Goal: Task Accomplishment & Management: Complete application form

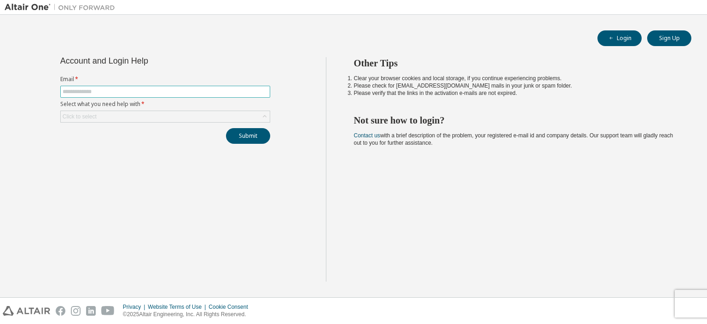
click at [91, 90] on input "text" at bounding box center [165, 91] width 205 height 7
type input "**********"
click at [261, 116] on icon at bounding box center [264, 116] width 9 height 9
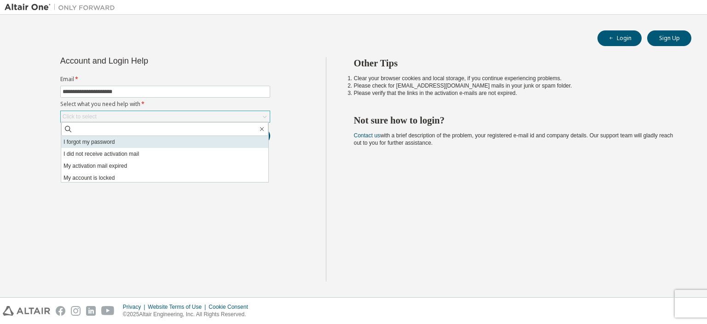
click at [126, 143] on li "I forgot my password" at bounding box center [164, 142] width 207 height 12
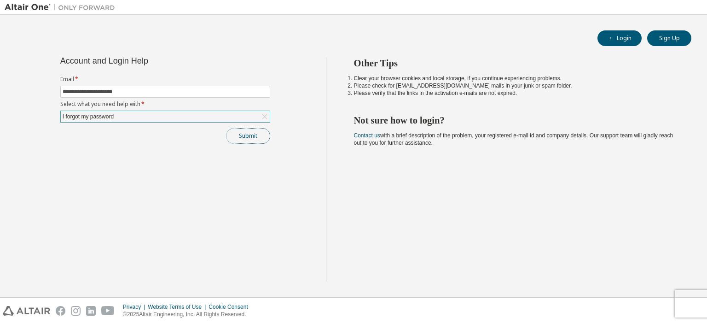
click at [240, 134] on button "Submit" at bounding box center [248, 136] width 44 height 16
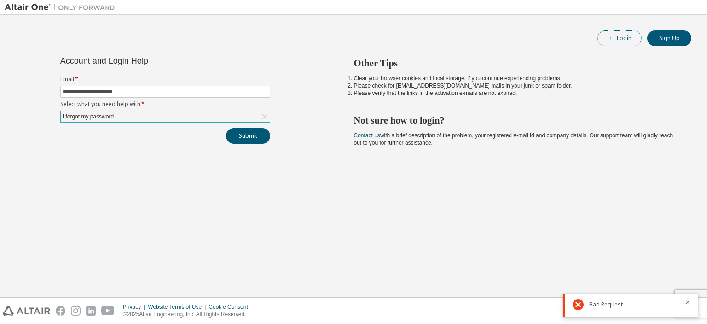
click at [606, 39] on button "Login" at bounding box center [620, 38] width 44 height 16
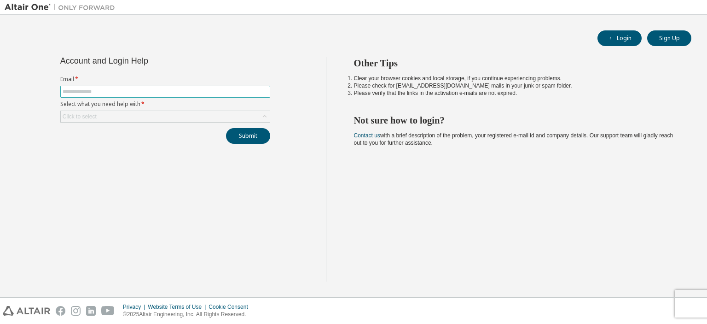
click at [169, 92] on input "text" at bounding box center [165, 91] width 205 height 7
type input "*"
type input "**********"
click at [155, 118] on div "Click to select" at bounding box center [165, 116] width 209 height 11
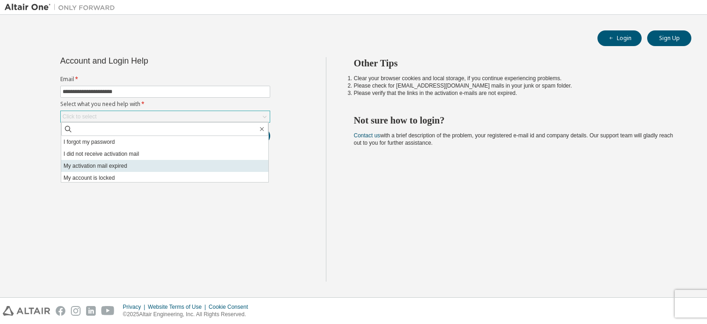
click at [123, 164] on li "My activation mail expired" at bounding box center [164, 166] width 207 height 12
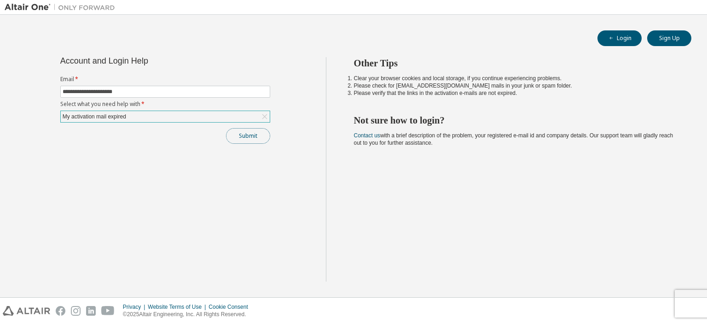
click at [250, 134] on button "Submit" at bounding box center [248, 136] width 44 height 16
click at [229, 115] on div "My activation mail expired" at bounding box center [165, 116] width 209 height 11
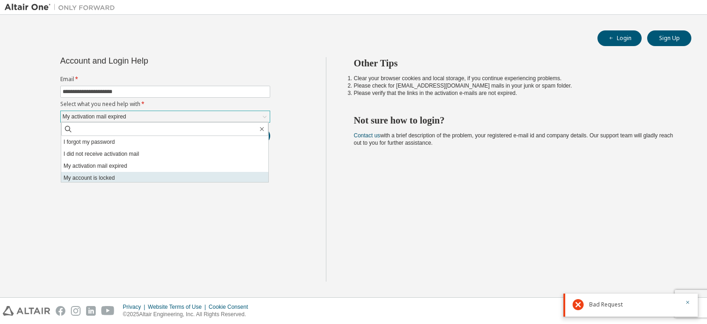
click at [122, 181] on li "My account is locked" at bounding box center [164, 178] width 207 height 12
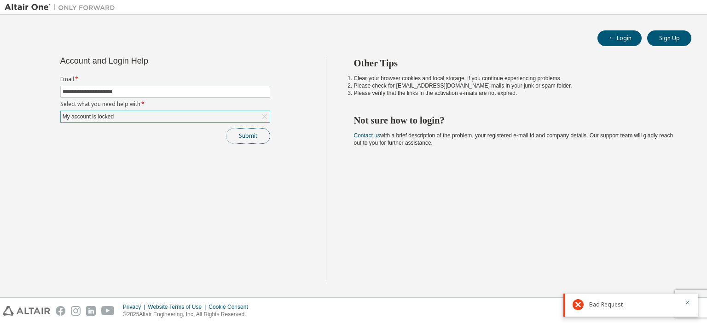
click at [251, 137] on button "Submit" at bounding box center [248, 136] width 44 height 16
click at [225, 115] on div "My account is locked" at bounding box center [165, 116] width 209 height 11
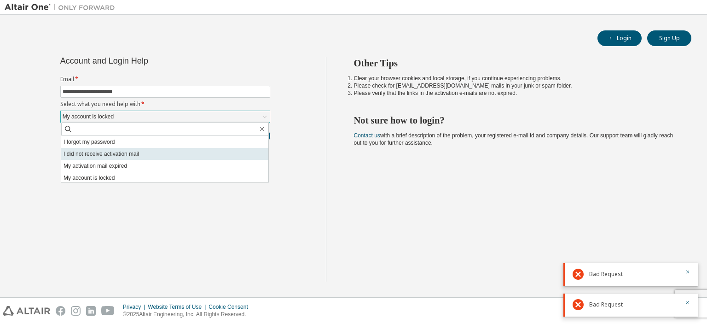
click at [108, 152] on li "I did not receive activation mail" at bounding box center [164, 154] width 207 height 12
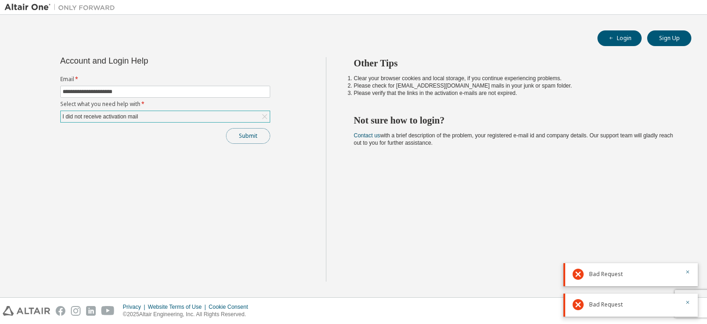
click at [251, 134] on button "Submit" at bounding box center [248, 136] width 44 height 16
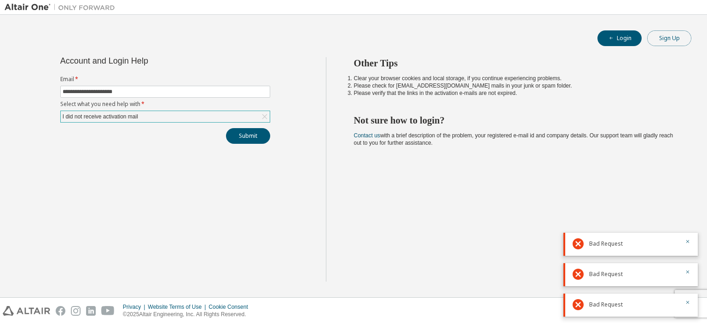
click at [662, 40] on button "Sign Up" at bounding box center [669, 38] width 44 height 16
